Goal: Transaction & Acquisition: Subscribe to service/newsletter

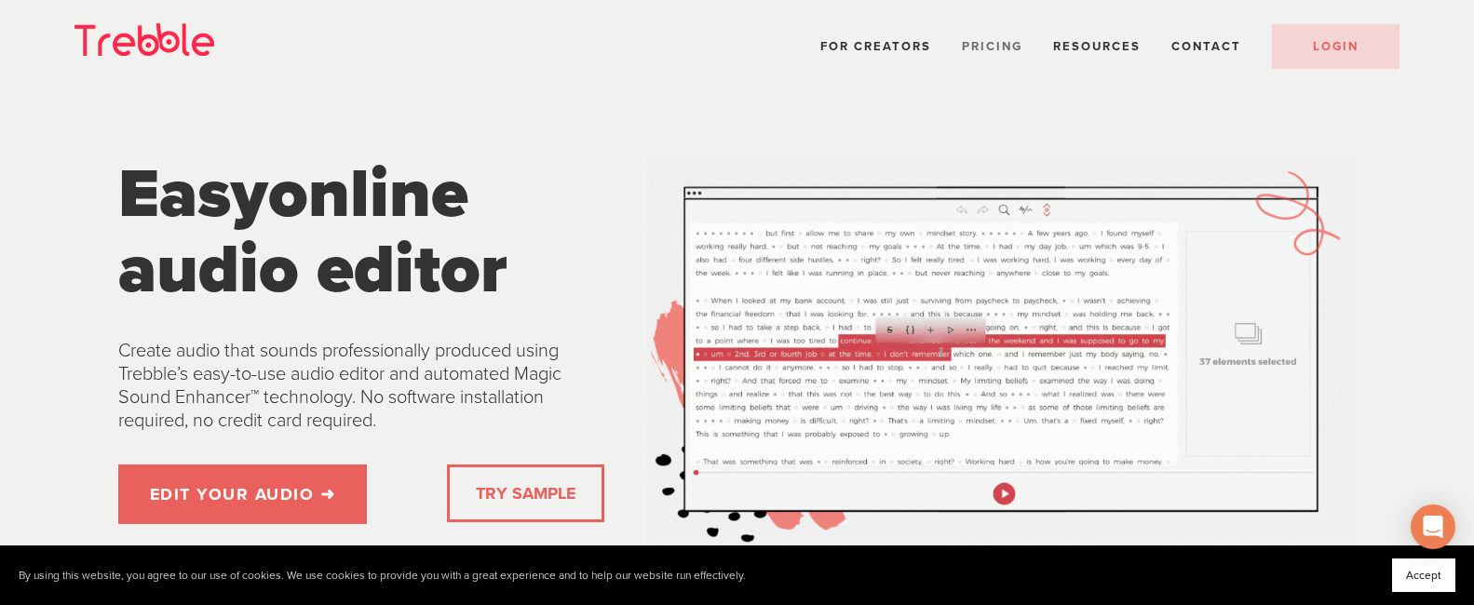
click at [978, 43] on span "Pricing" at bounding box center [992, 46] width 61 height 15
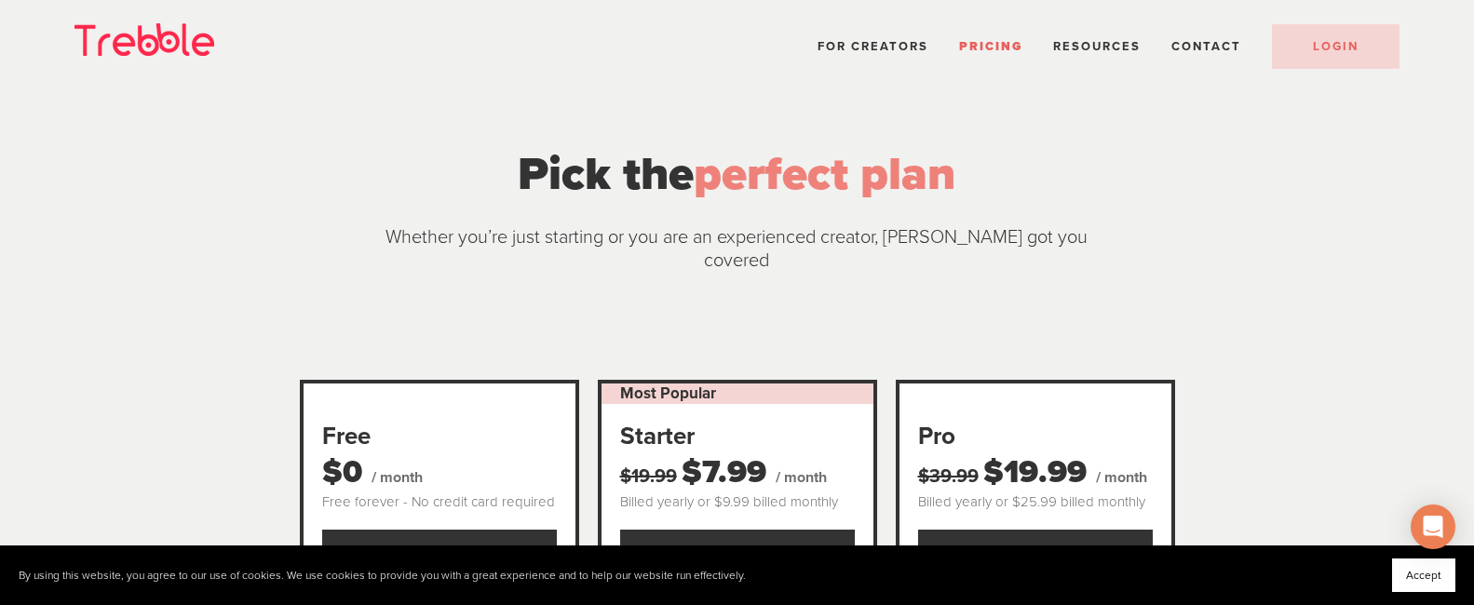
scroll to position [275, 0]
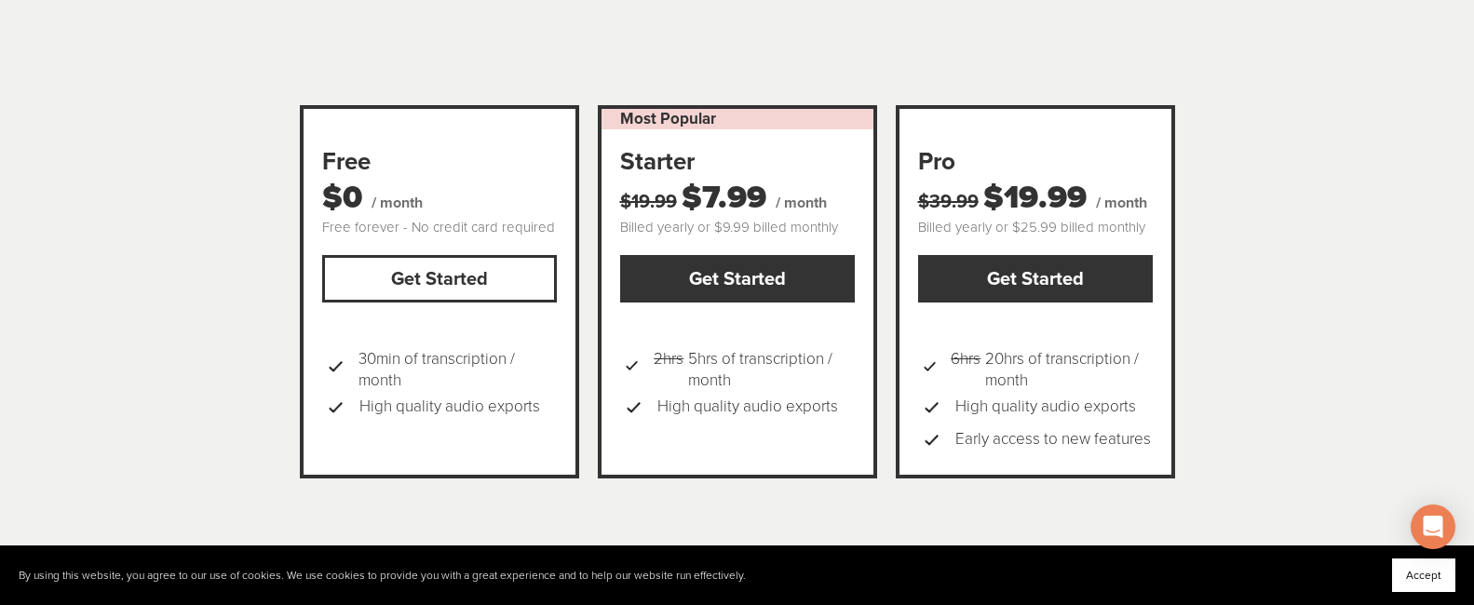
click at [494, 255] on link "Get Started" at bounding box center [439, 278] width 235 height 47
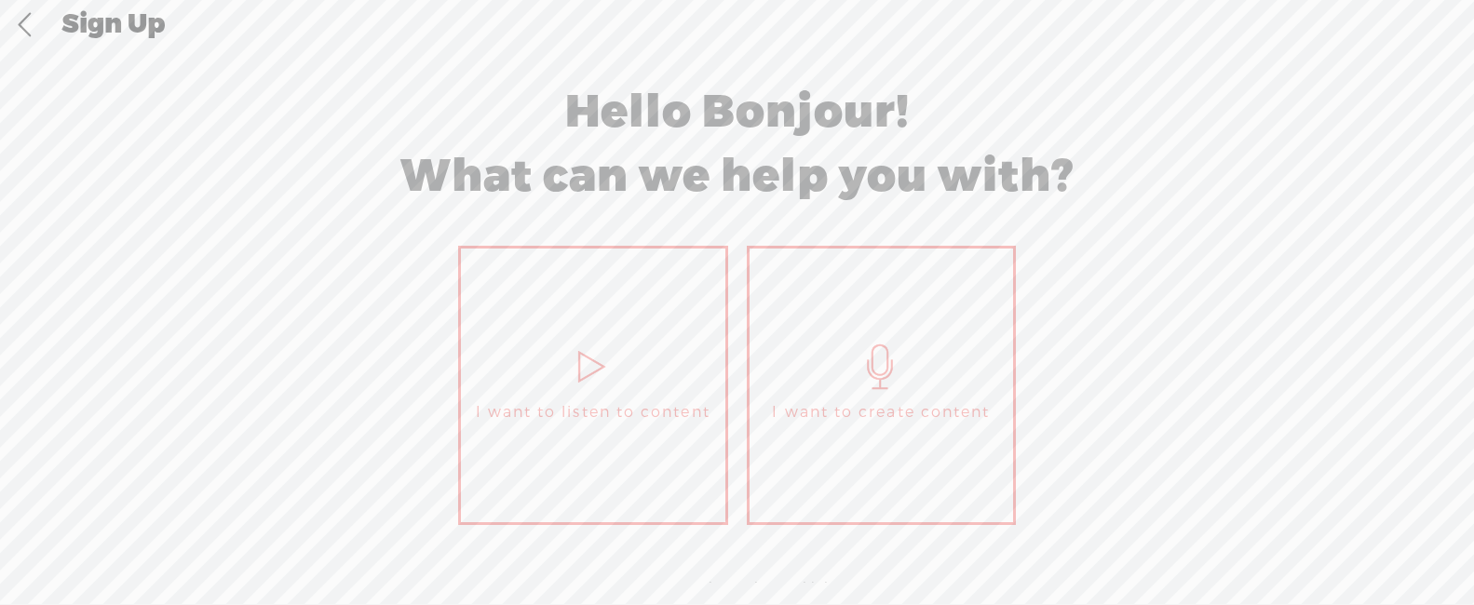
click at [875, 371] on icon at bounding box center [881, 367] width 47 height 45
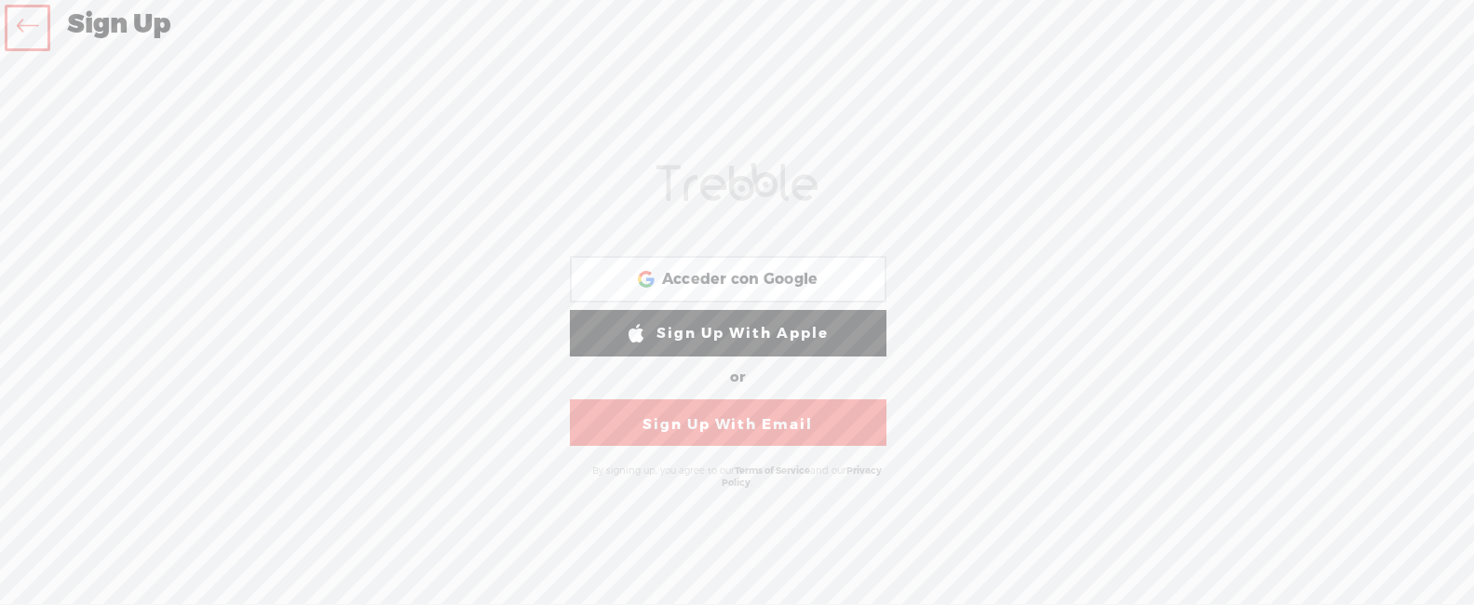
click at [772, 433] on link "Sign Up With Email" at bounding box center [728, 422] width 317 height 47
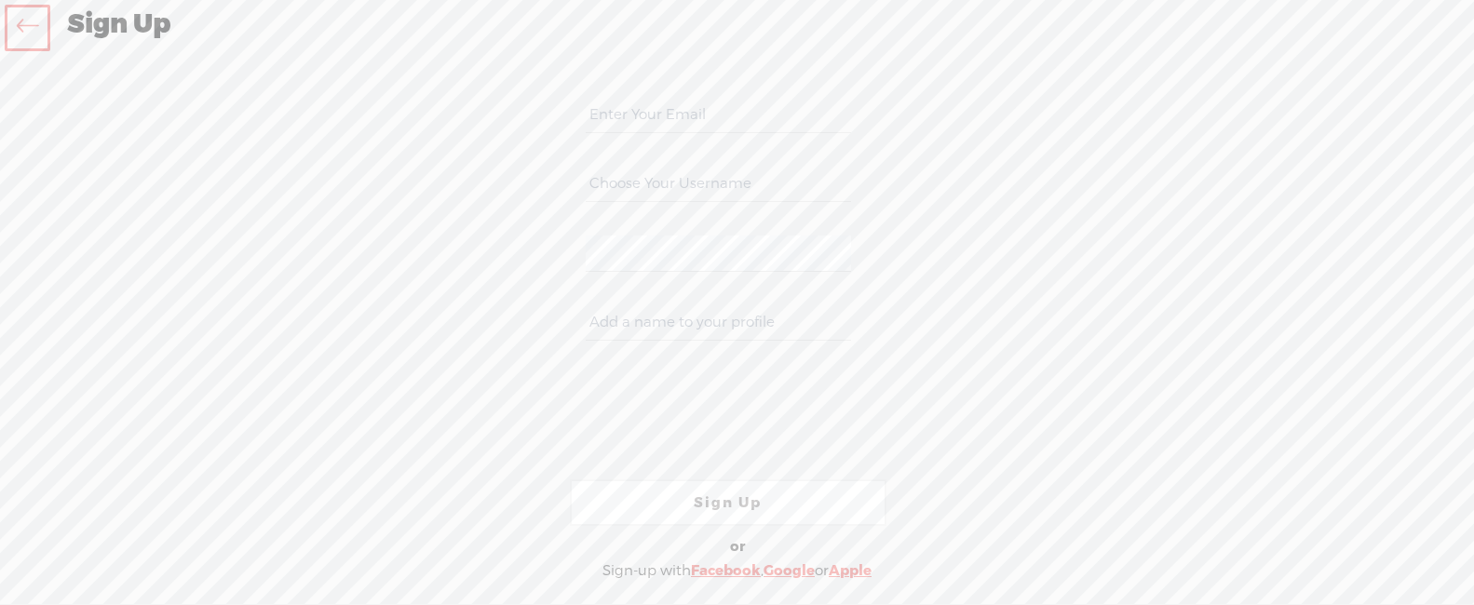
paste input "M43str0.Bud1st4Z3n+Shield-2025_LongID-AX9k7@terapiabudista.com"
type input "M43str0.Bud1st4Z3n+Shield-2025_LongID-AX9k7@terapiabudista.com"
click at [740, 191] on input "text" at bounding box center [718, 184] width 265 height 36
type input "terapia"
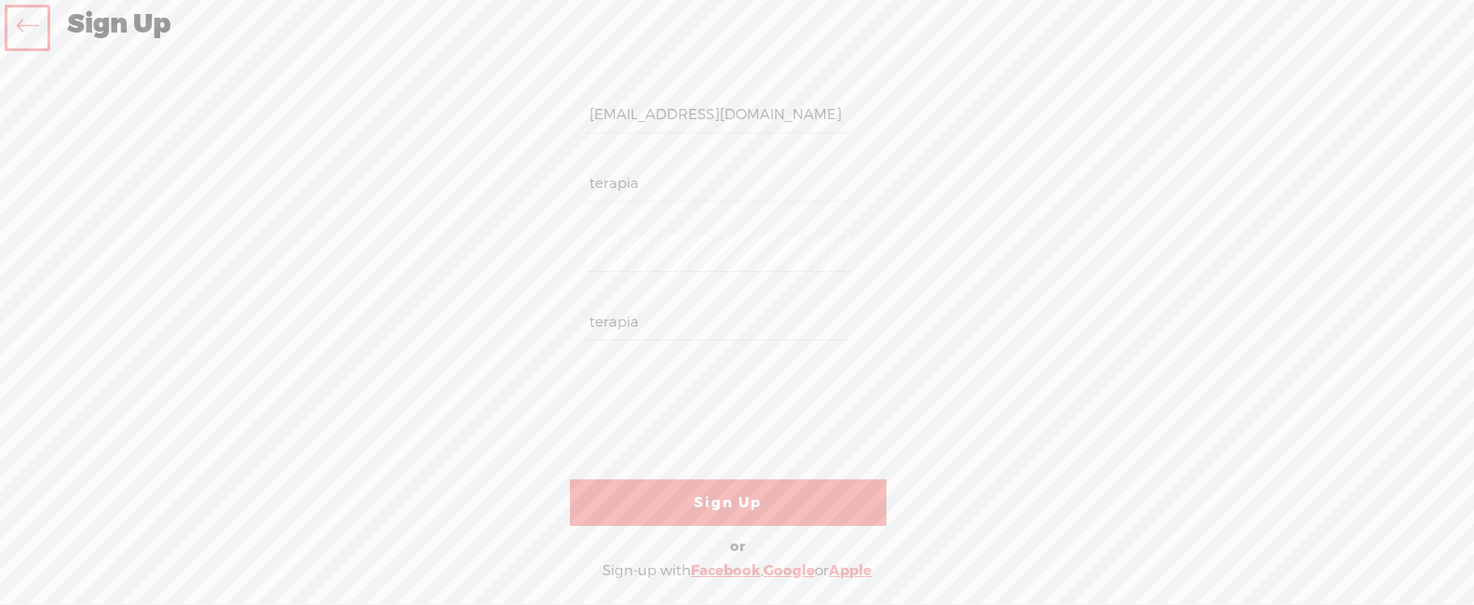
type input "terapia"
drag, startPoint x: 758, startPoint y: 491, endPoint x: 785, endPoint y: 492, distance: 27.0
click at [758, 491] on link "Sign Up" at bounding box center [728, 503] width 317 height 47
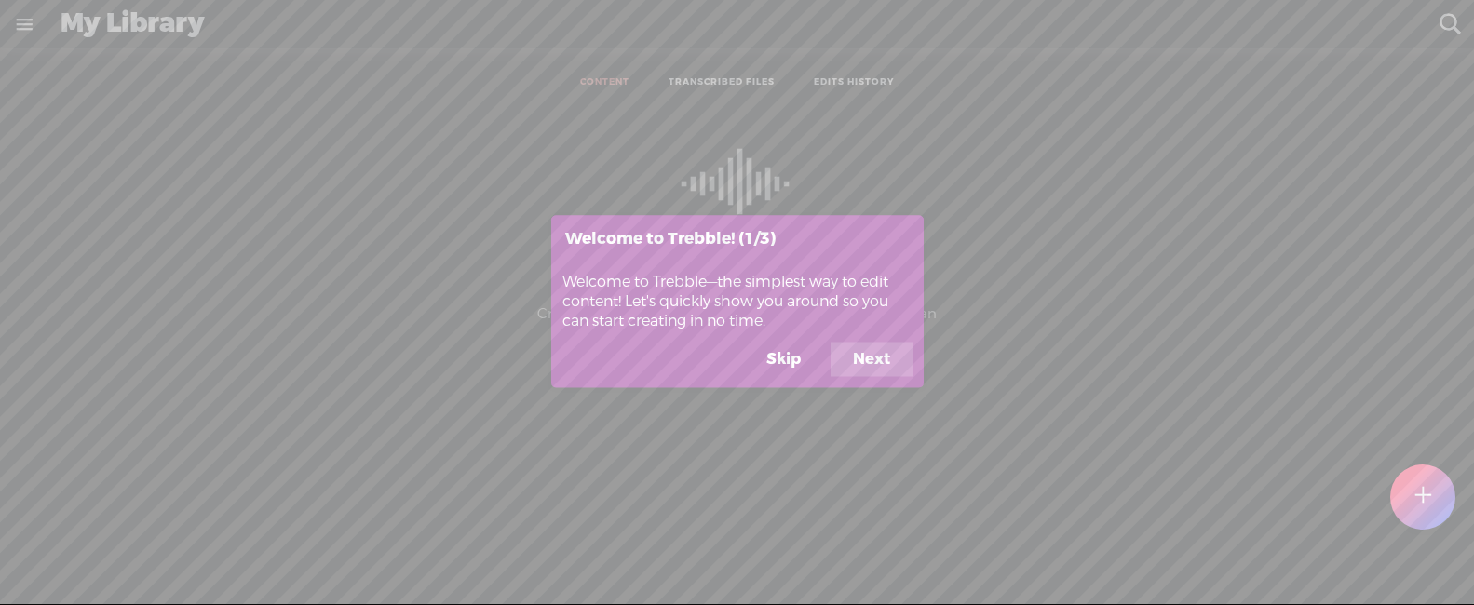
click at [797, 355] on button "Skip" at bounding box center [783, 359] width 79 height 35
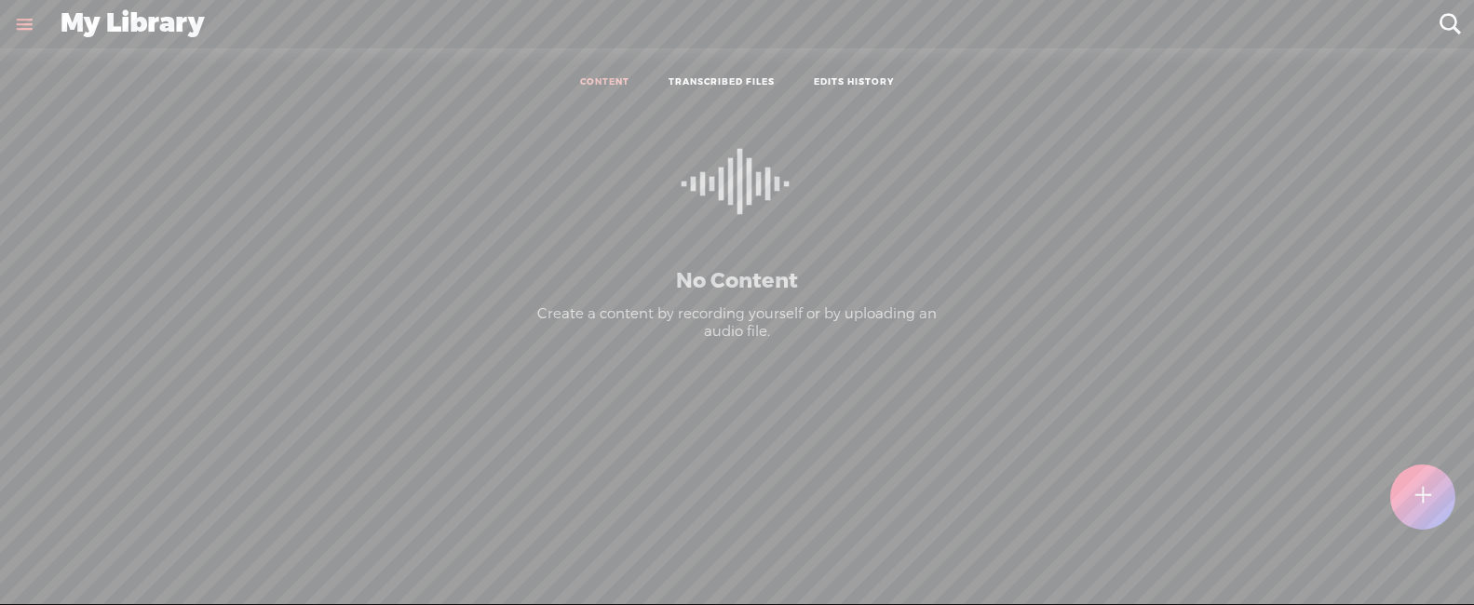
drag, startPoint x: 1460, startPoint y: 227, endPoint x: 1396, endPoint y: 107, distance: 136.2
click at [1459, 226] on div "CONTENT TRANSCRIBED FILES EDITS HISTORY All All Drafts On-air Scheduled All Dra…" at bounding box center [737, 360] width 1474 height 624
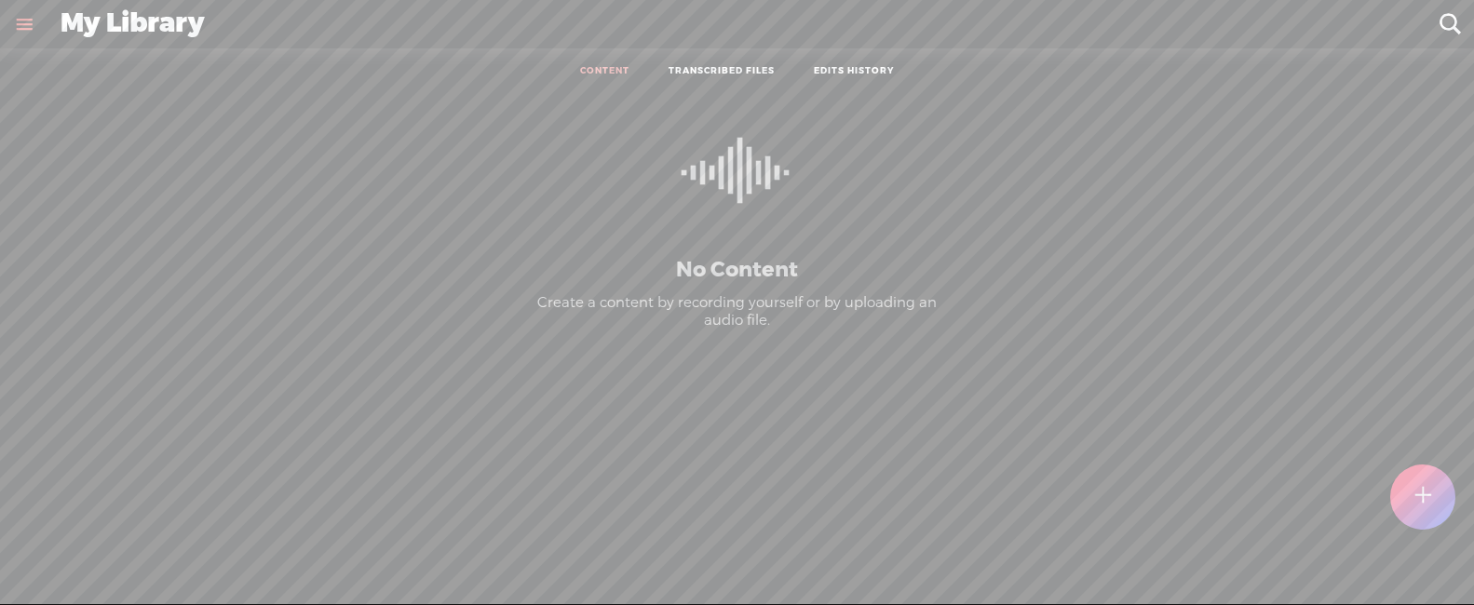
scroll to position [11, 0]
click at [679, 283] on p "No Content" at bounding box center [737, 270] width 426 height 27
click at [1442, 494] on div at bounding box center [1422, 497] width 65 height 65
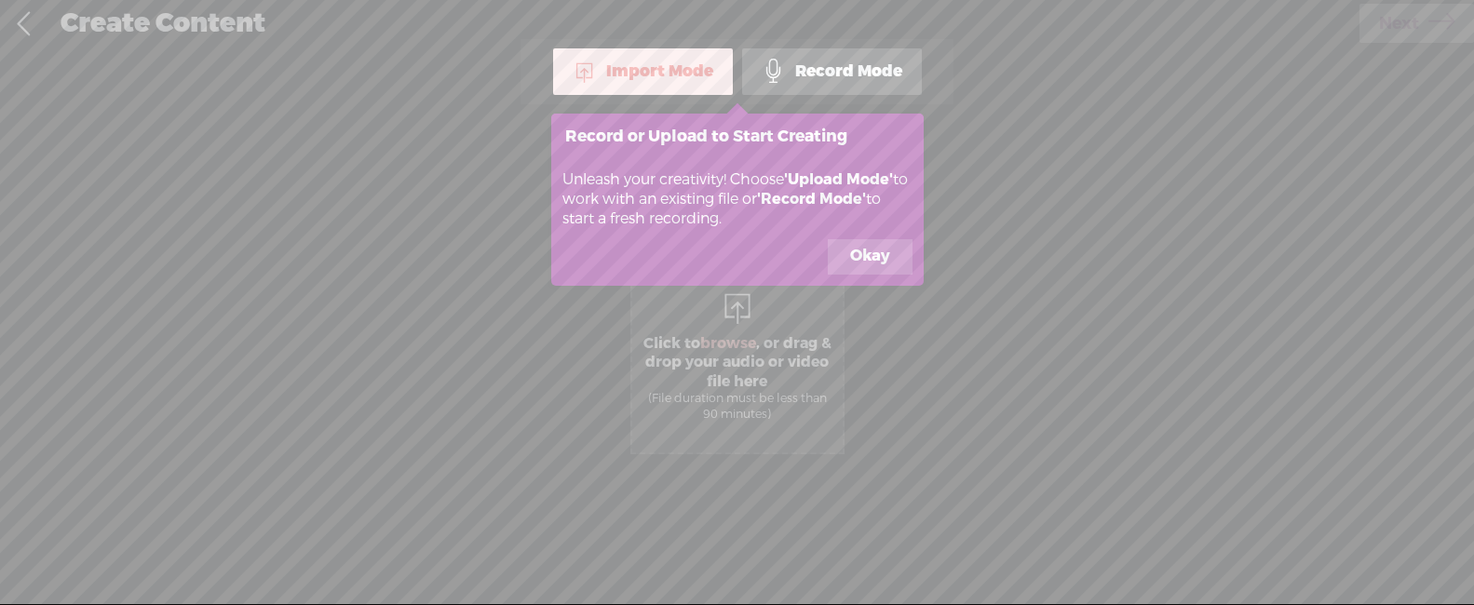
click at [858, 262] on button "Okay" at bounding box center [870, 256] width 85 height 35
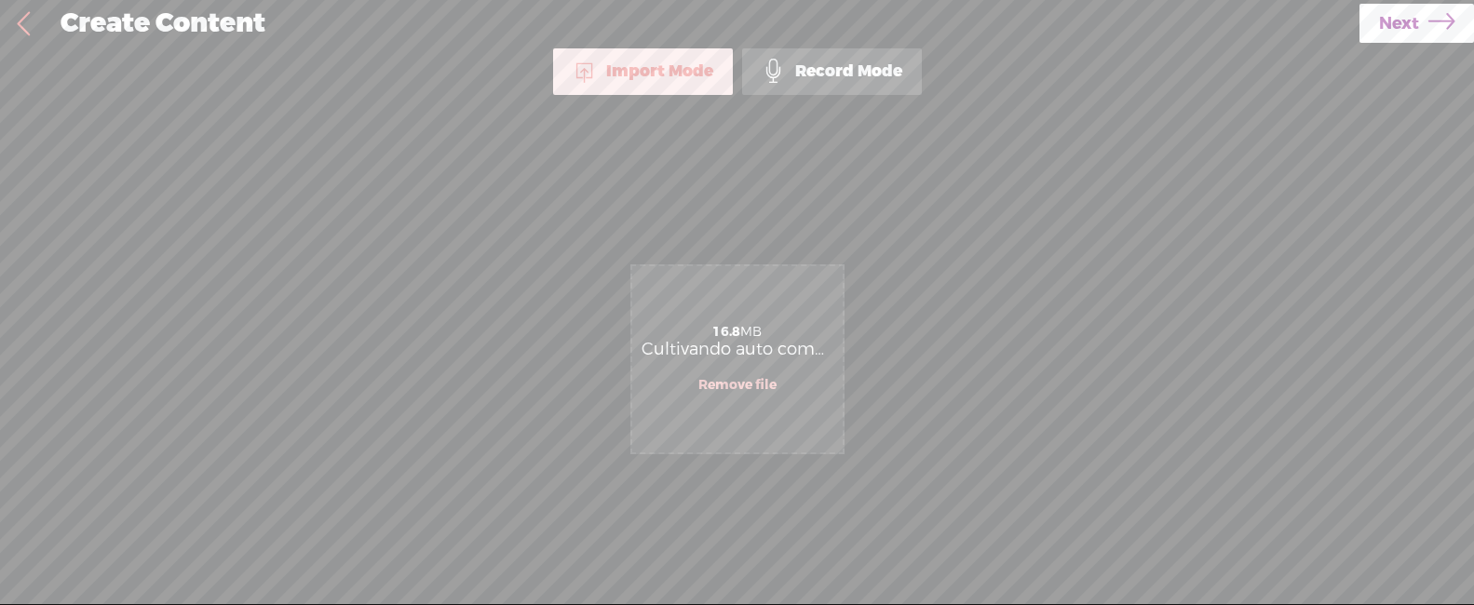
click at [1411, 30] on span "Next" at bounding box center [1399, 23] width 40 height 47
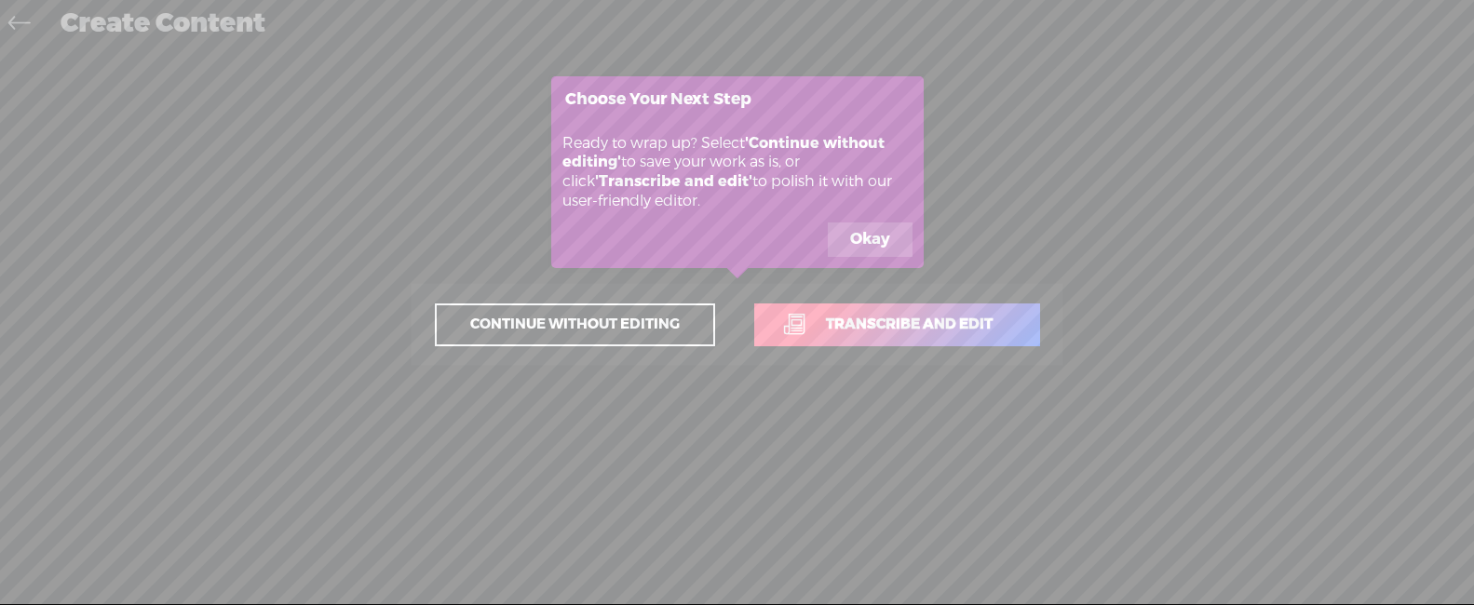
click at [849, 241] on button "Okay" at bounding box center [870, 240] width 85 height 35
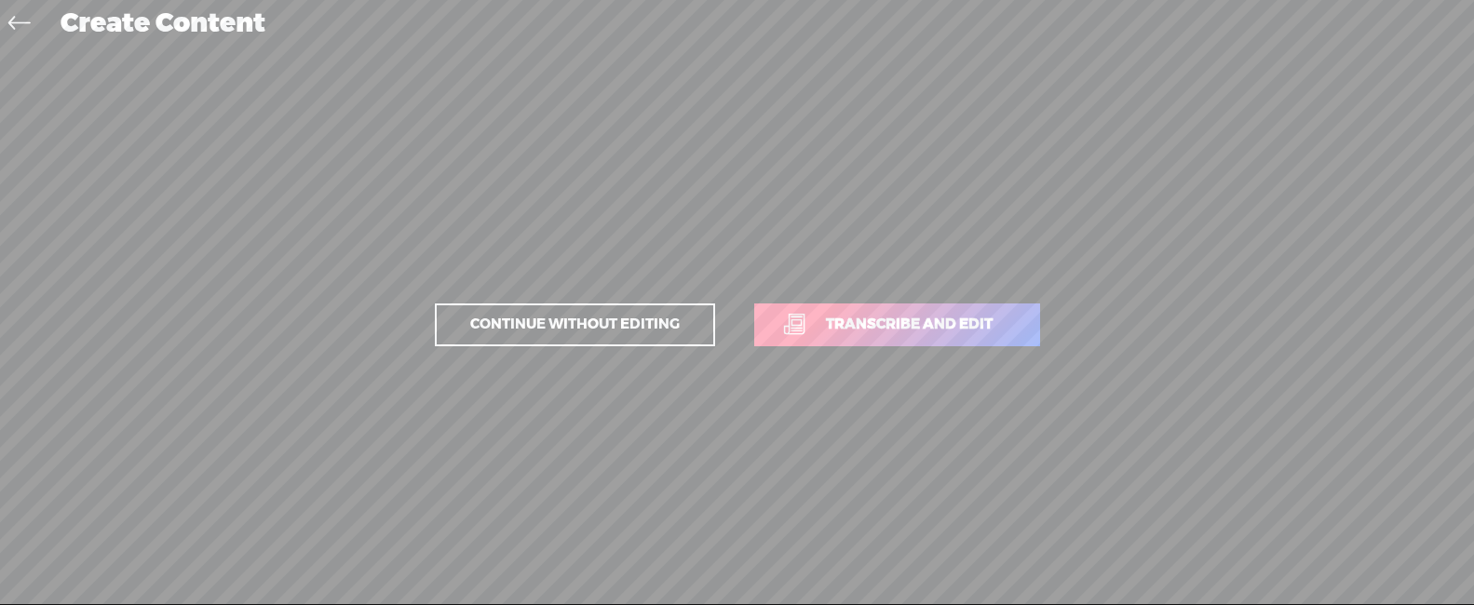
click at [882, 329] on span "Transcribe and edit" at bounding box center [909, 324] width 206 height 21
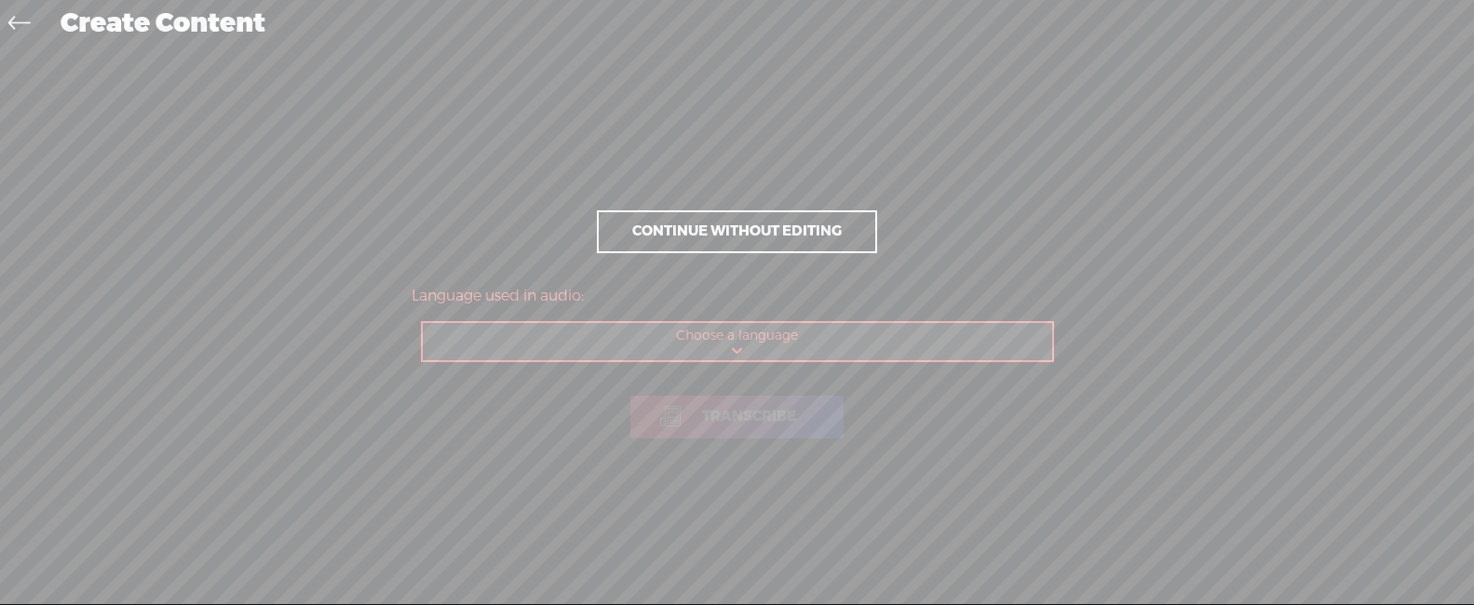
select select "es-ES"
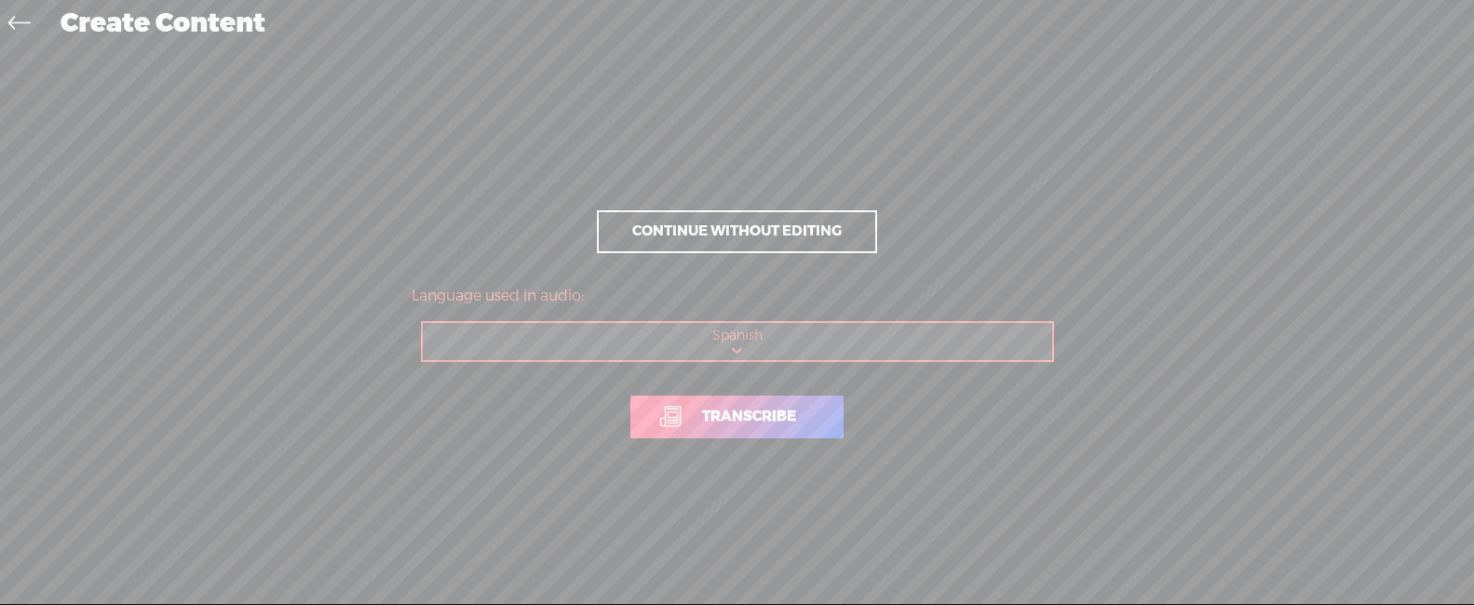
click at [775, 426] on span "Transcribe" at bounding box center [749, 416] width 133 height 21
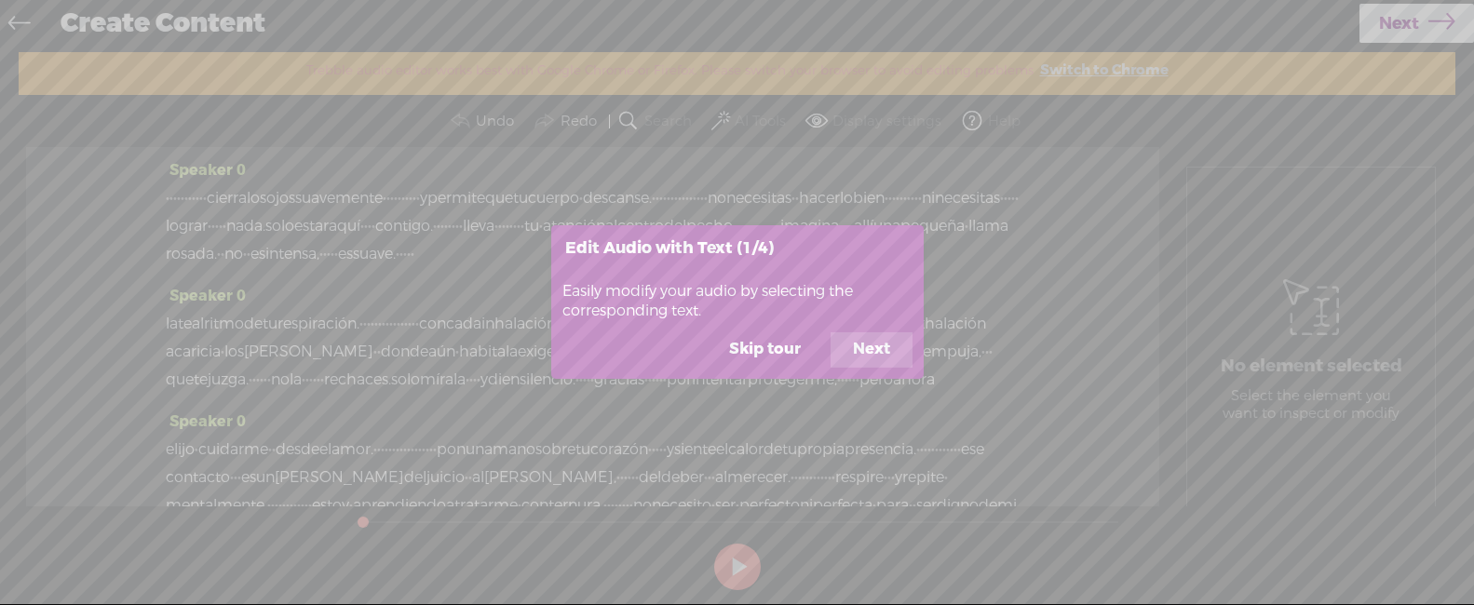
click at [791, 345] on button "Skip tour" at bounding box center [765, 349] width 116 height 35
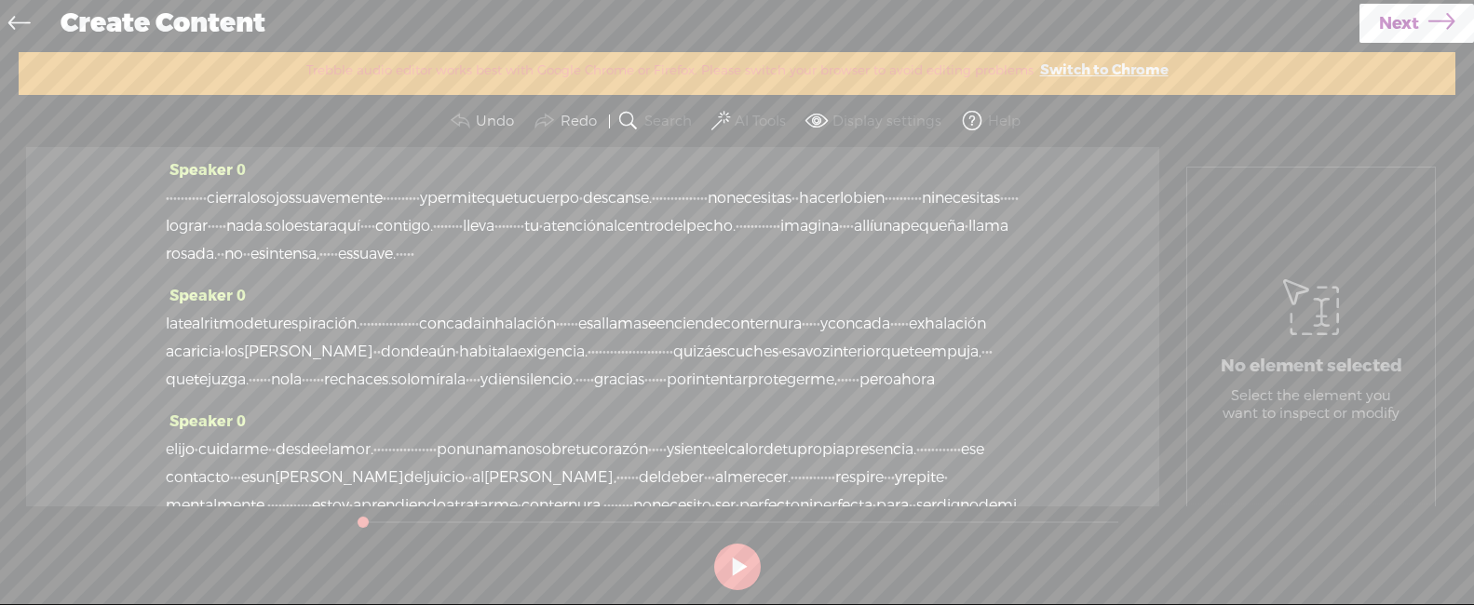
click at [199, 195] on span "·" at bounding box center [198, 198] width 4 height 28
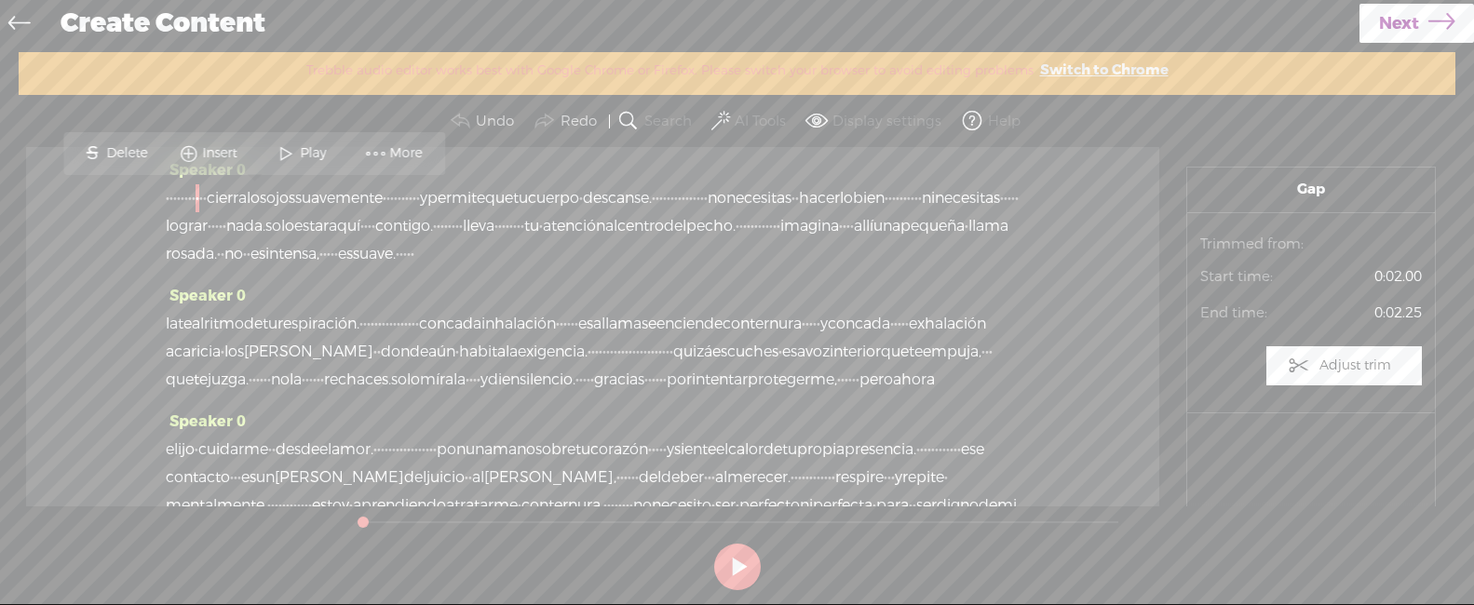
click at [247, 205] on span "cierra" at bounding box center [227, 198] width 40 height 28
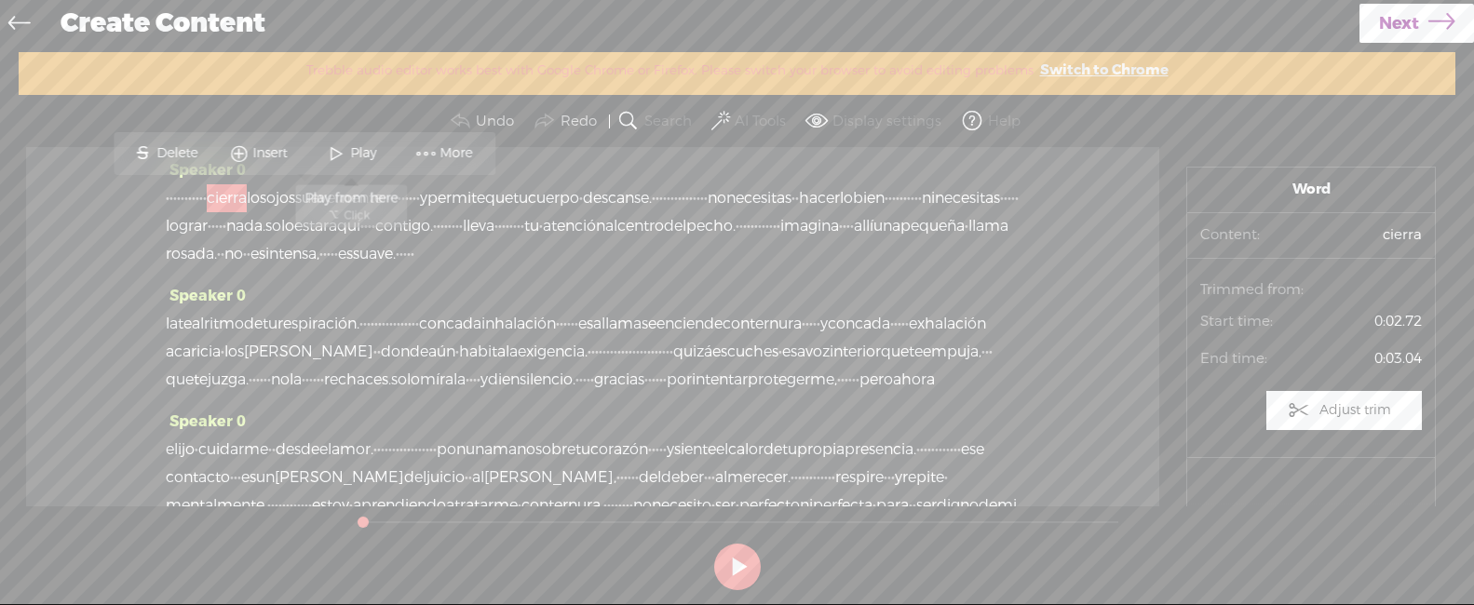
click at [336, 156] on span at bounding box center [336, 154] width 28 height 34
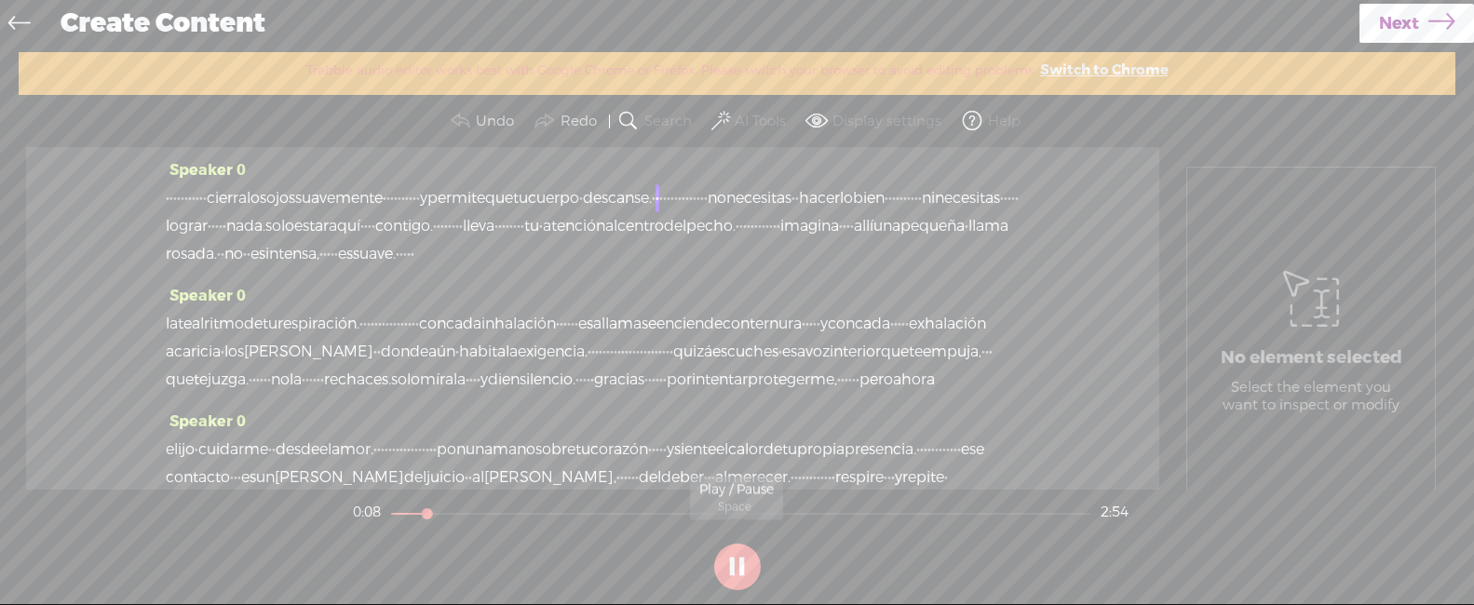
click at [738, 561] on button at bounding box center [737, 567] width 47 height 47
